Goal: Task Accomplishment & Management: Manage account settings

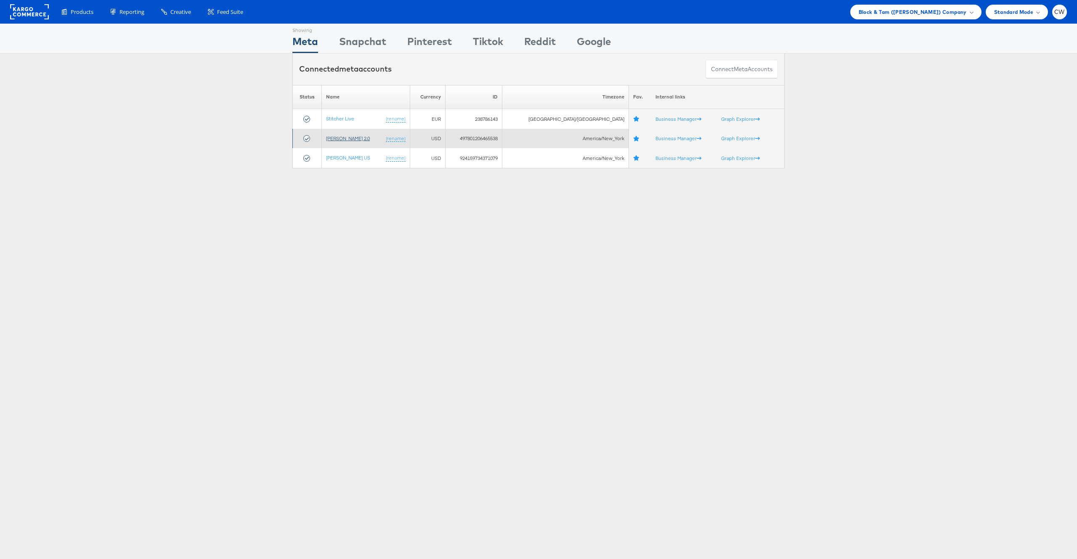
click at [348, 141] on link "[PERSON_NAME] 2.0" at bounding box center [348, 138] width 44 height 6
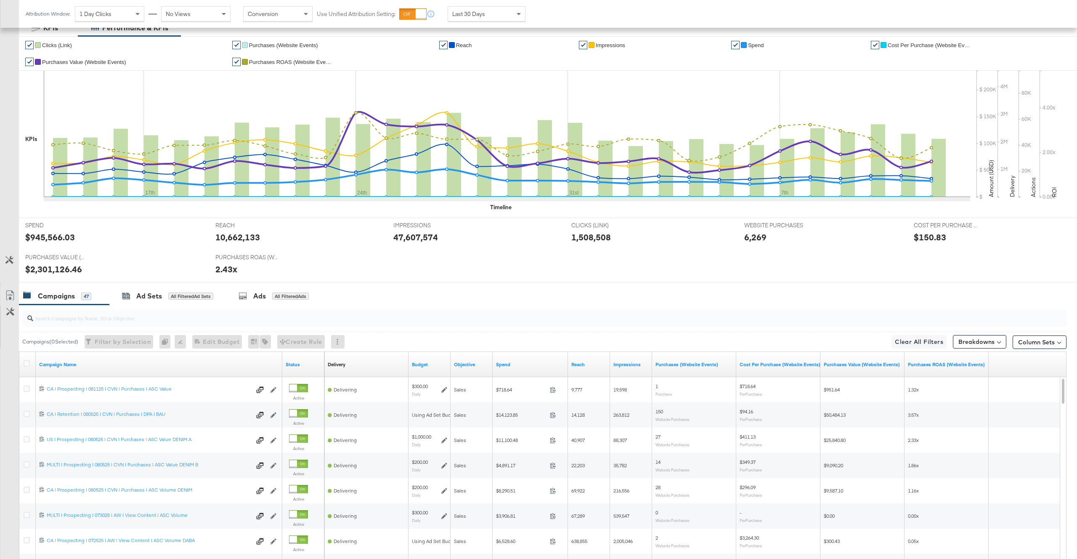
scroll to position [249, 0]
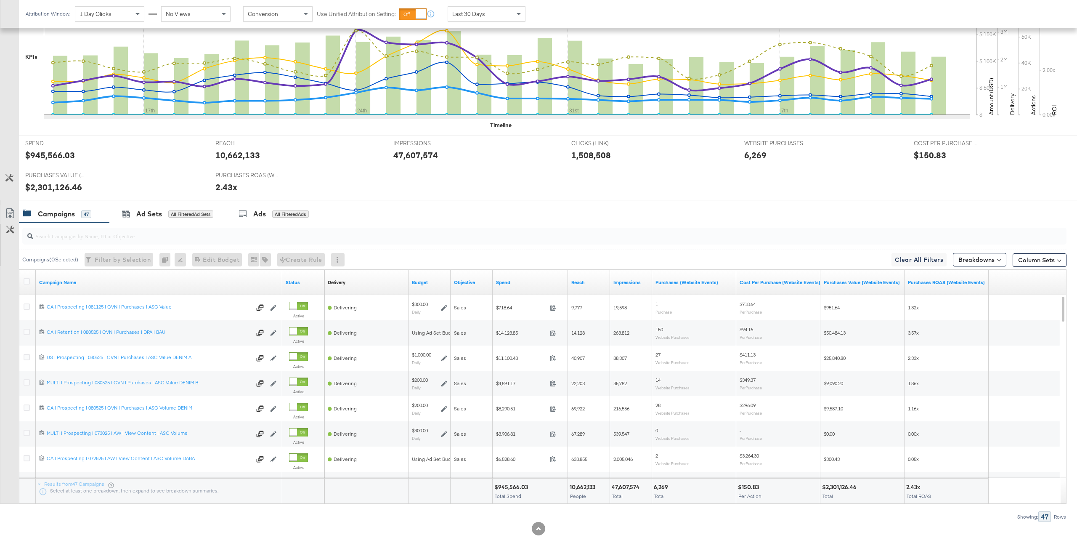
click at [197, 241] on div at bounding box center [544, 236] width 1044 height 17
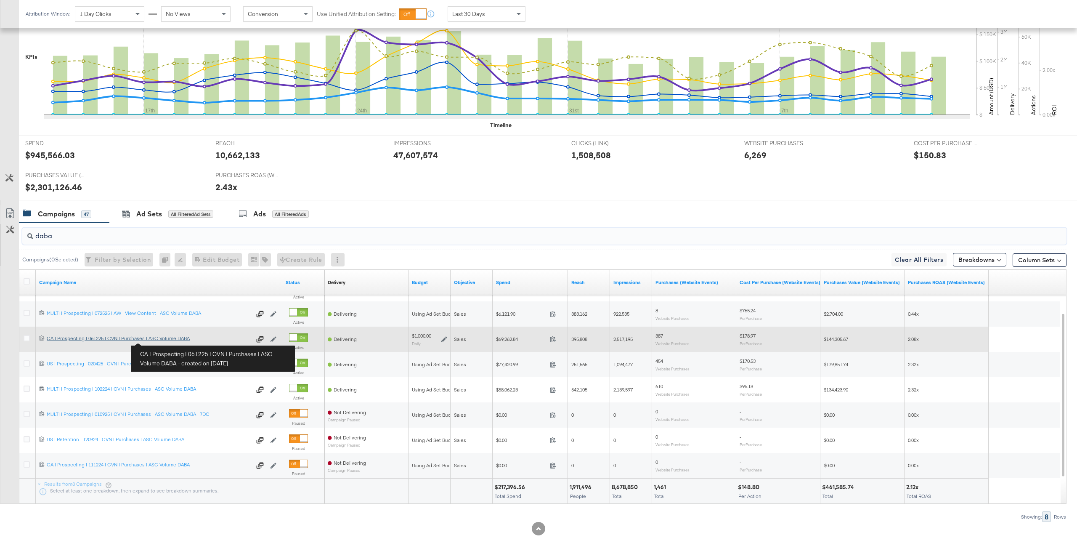
type input "daba"
click at [162, 342] on link "CA | Prospecting | 061225 | CVN | Purchases | ASC Volume DABA CA | Prospecting …" at bounding box center [149, 339] width 204 height 8
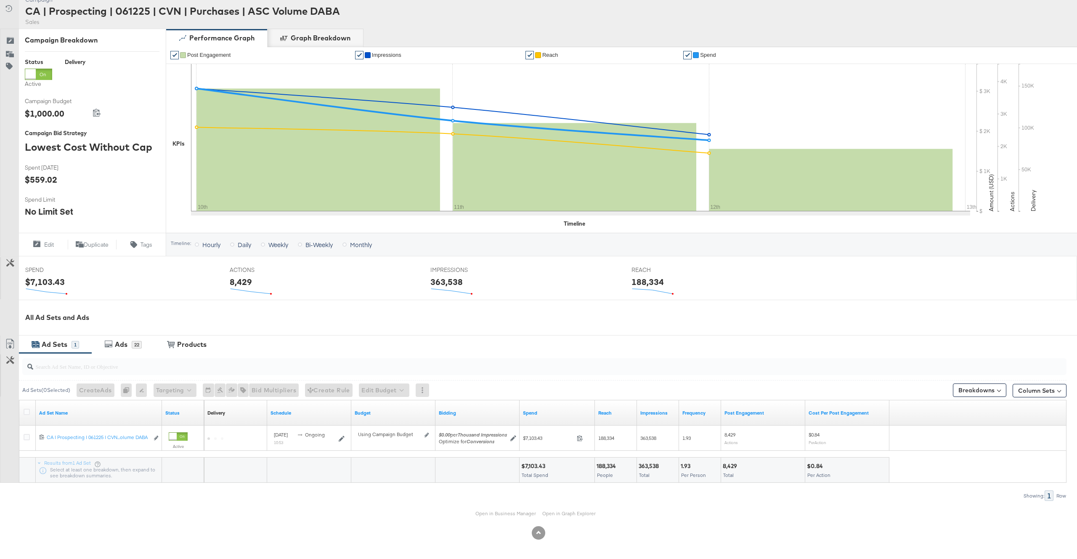
scroll to position [85, 0]
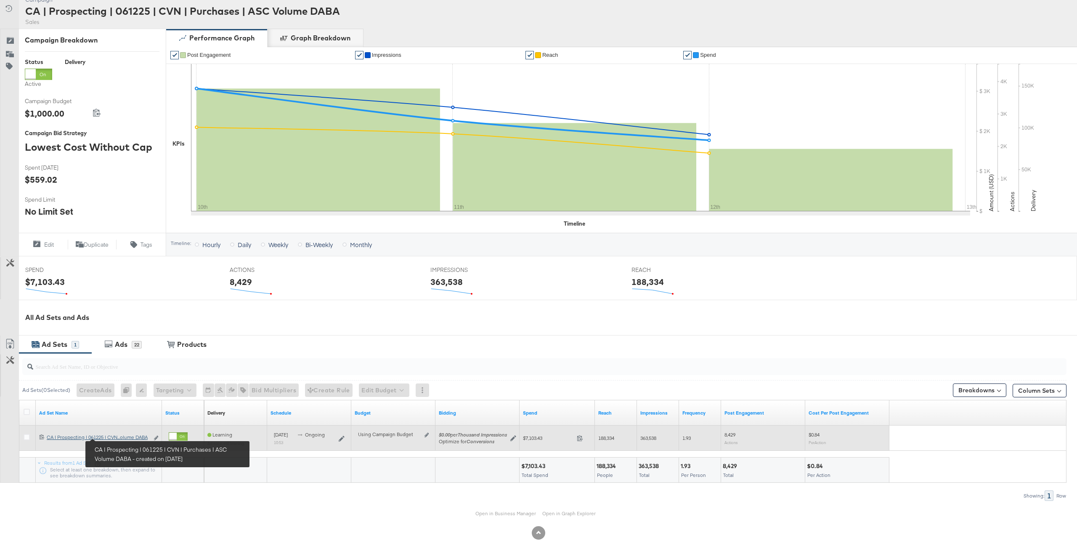
click at [117, 437] on div "CA | Prospecting | 061225 | CVN | Purchases | ASC Volume DABA CA | Prospecting …" at bounding box center [98, 437] width 102 height 7
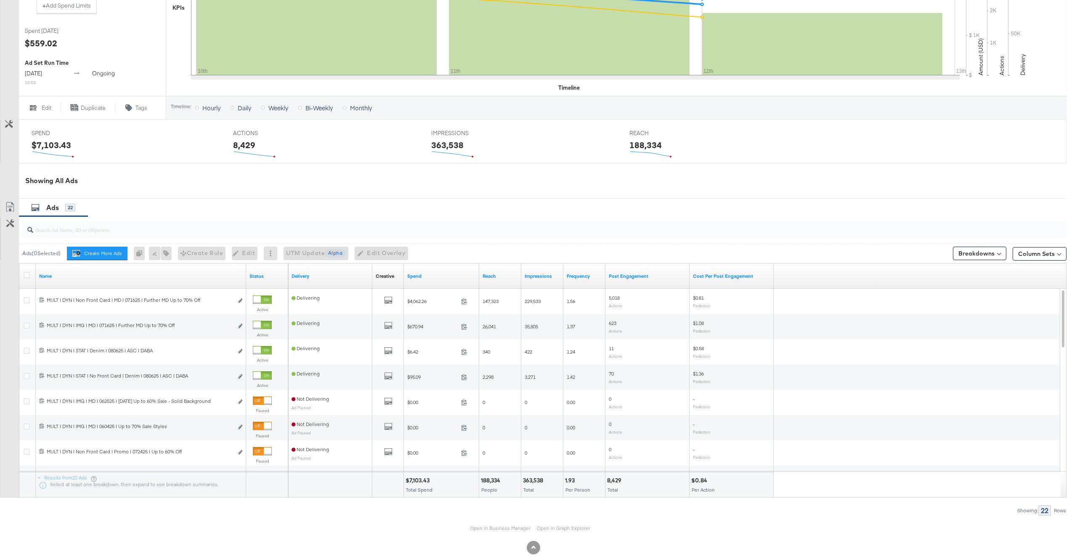
scroll to position [285, 0]
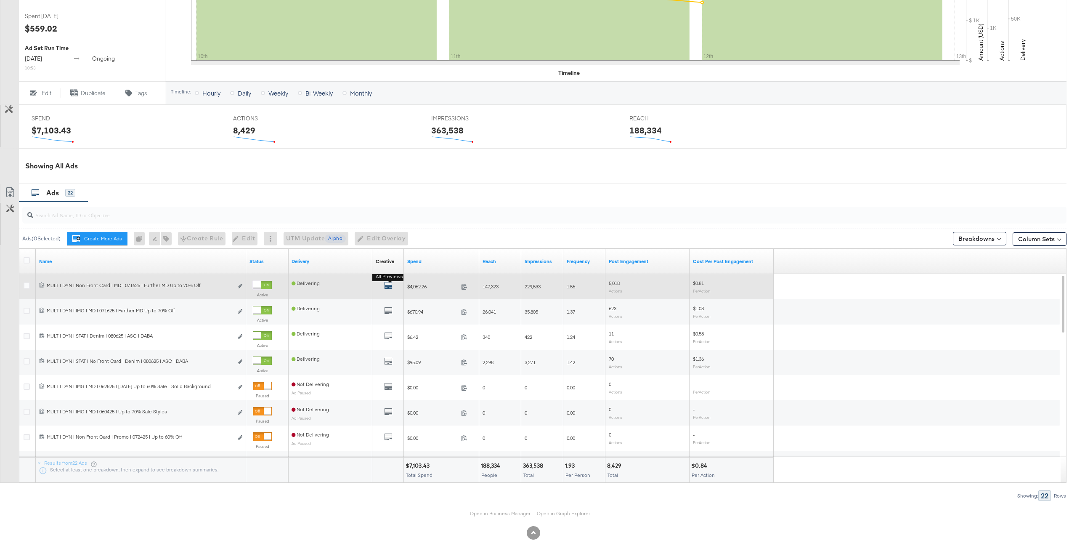
click at [390, 285] on icon "default" at bounding box center [388, 285] width 8 height 8
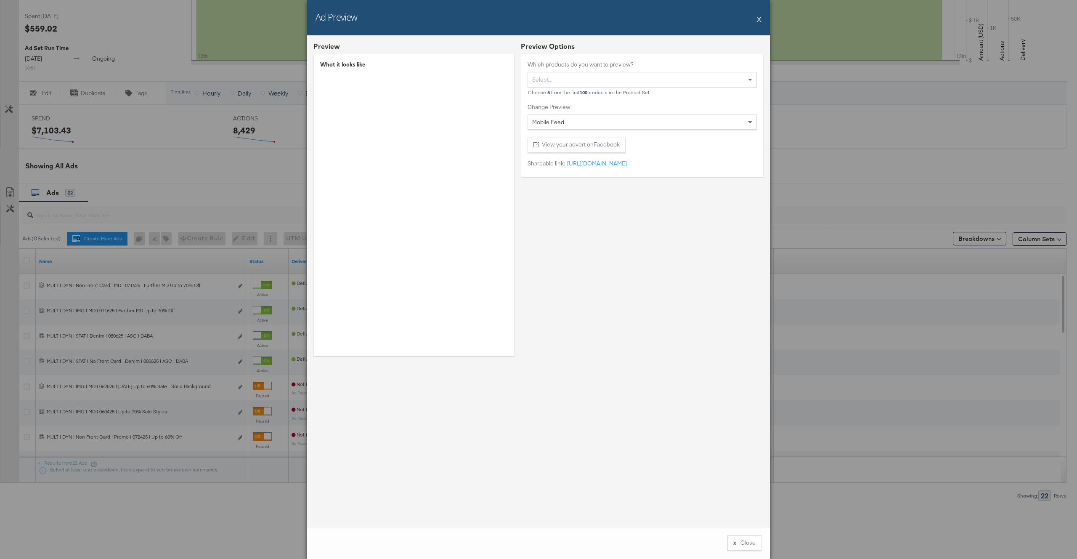
click at [758, 19] on button "X" at bounding box center [759, 19] width 5 height 17
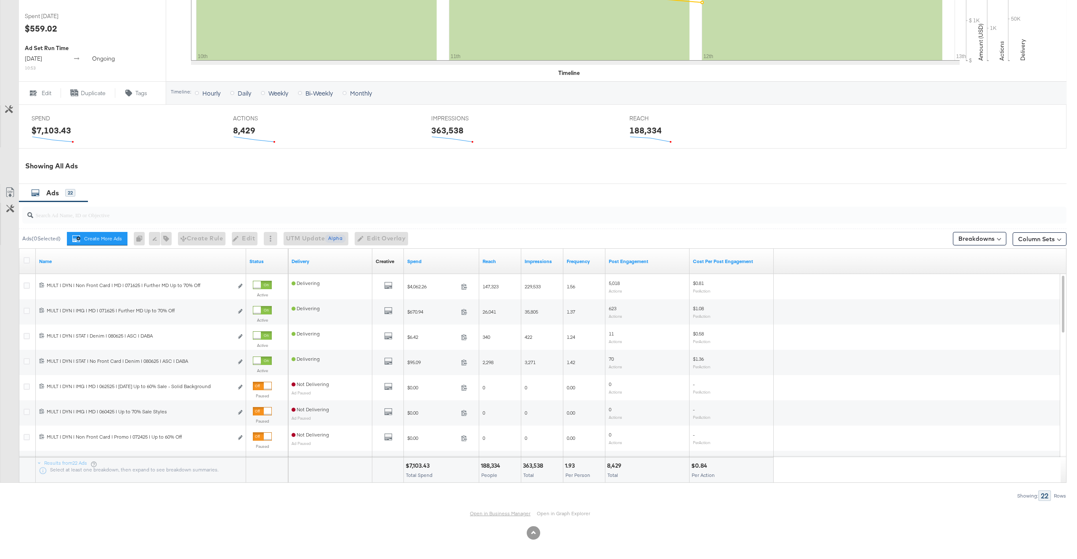
click at [483, 510] on link "Open in Business Manager" at bounding box center [500, 513] width 61 height 7
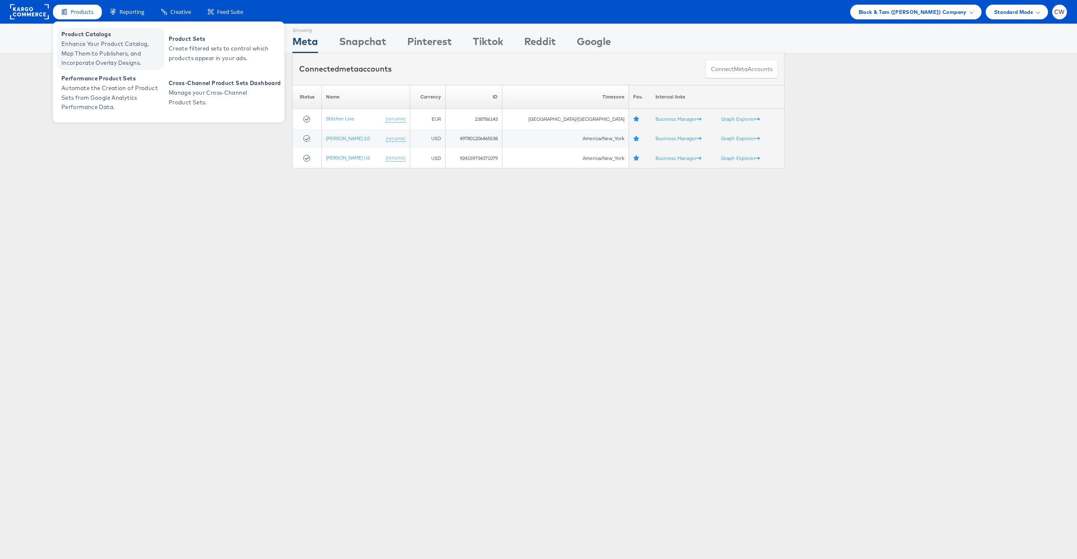
click at [109, 52] on span "Enhance Your Product Catalog, Map Them to Publishers, and Incorporate Overlay D…" at bounding box center [111, 53] width 101 height 29
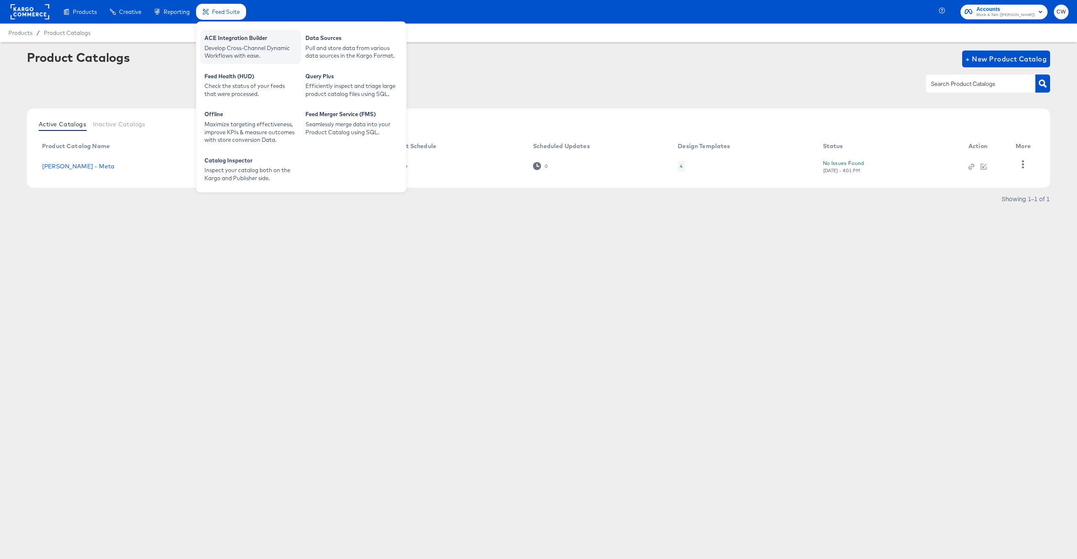
click at [267, 50] on div "Develop Cross-Channel Dynamic Workflows with ease." at bounding box center [250, 52] width 93 height 16
click at [347, 50] on div "Pull and store data from various data sources in the Kargo Format." at bounding box center [351, 52] width 93 height 16
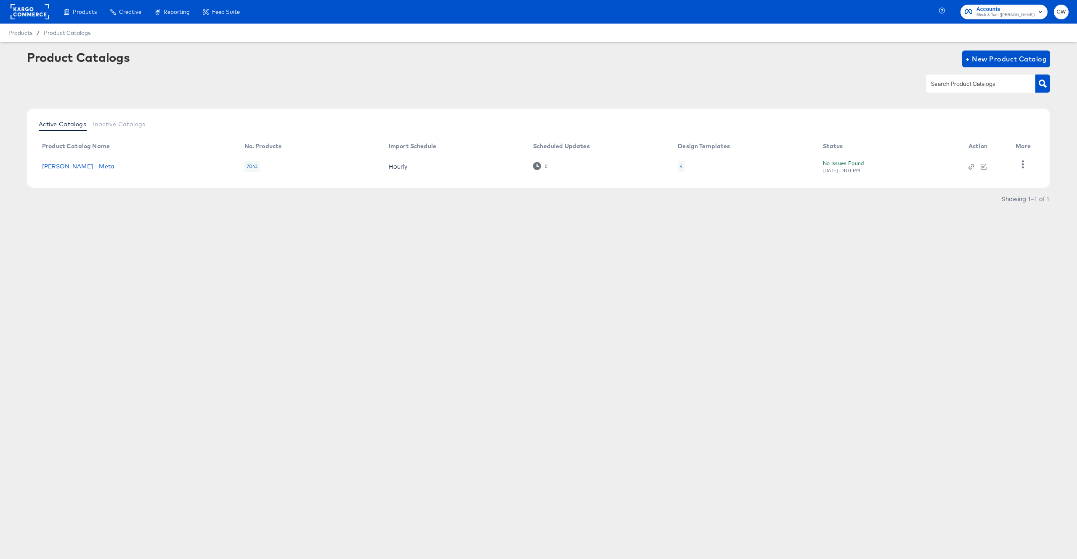
click at [267, 245] on div "Product Catalogs + New Product Catalog Active Catalogs Inactive Catalogs Produc…" at bounding box center [538, 147] width 1077 height 210
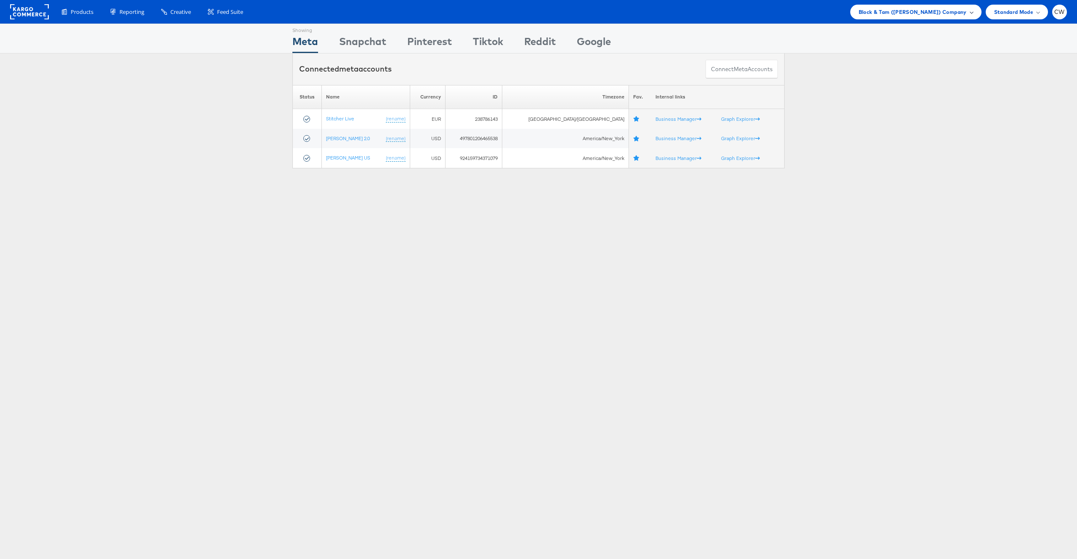
click at [914, 16] on span "Block & Tam ([PERSON_NAME]) Company" at bounding box center [913, 12] width 108 height 9
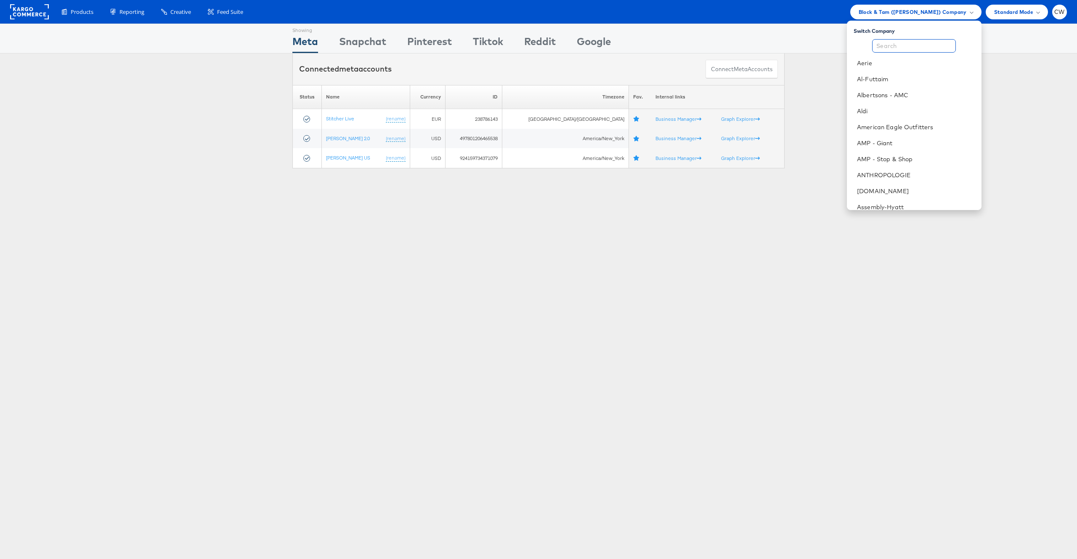
click at [917, 45] on input "text" at bounding box center [914, 45] width 84 height 13
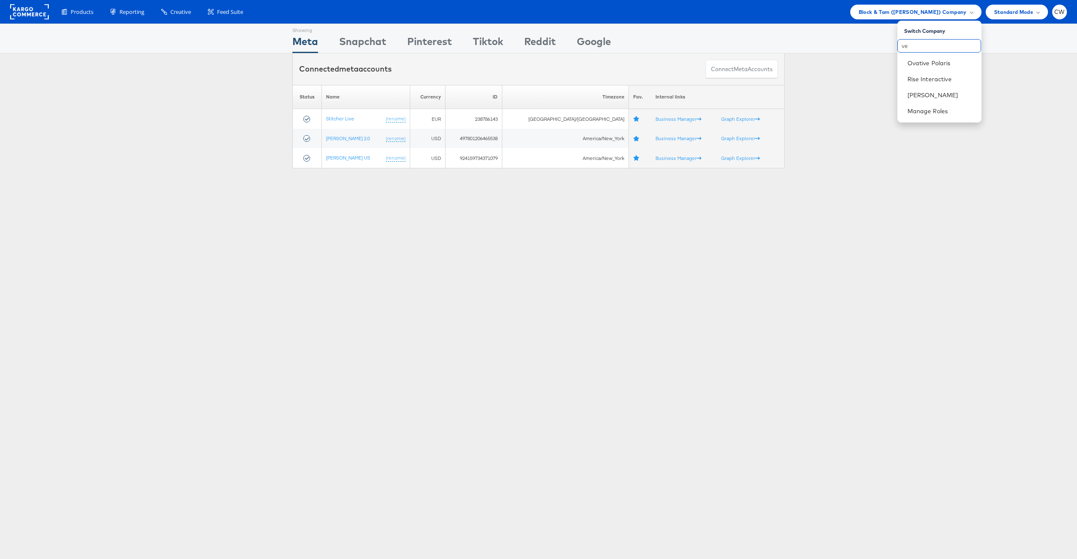
type input "v"
type input "mas"
click at [938, 61] on link "Mason - Alexis Bittar" at bounding box center [921, 63] width 108 height 8
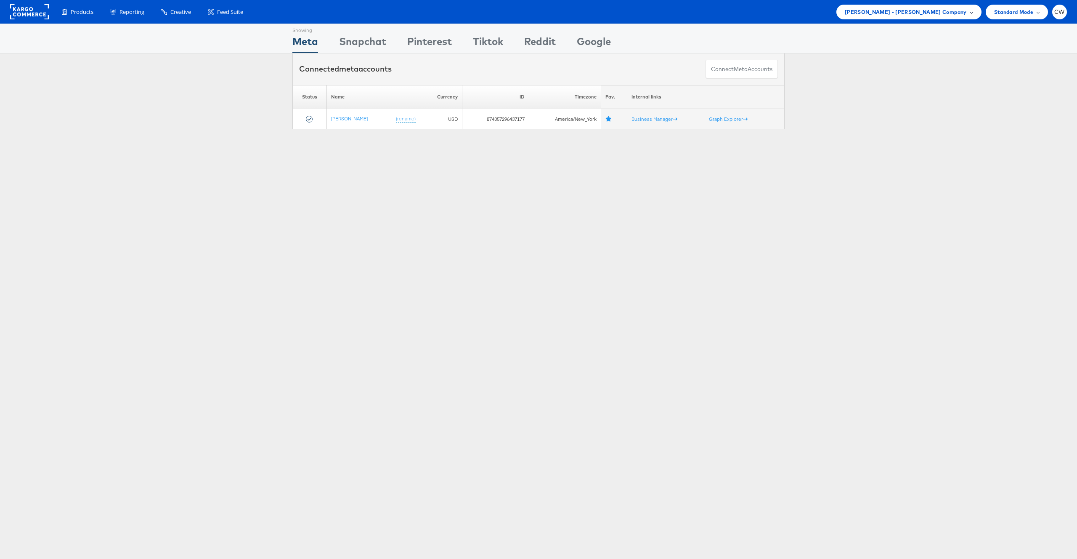
click at [967, 13] on div "[PERSON_NAME] - [PERSON_NAME] Company" at bounding box center [909, 12] width 128 height 9
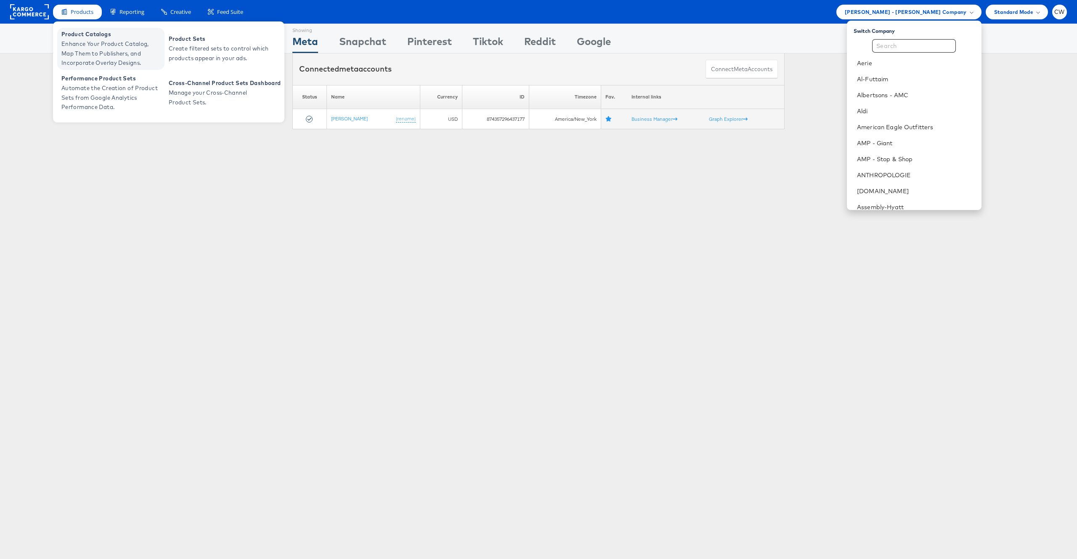
click at [108, 50] on span "Enhance Your Product Catalog, Map Them to Publishers, and Incorporate Overlay D…" at bounding box center [111, 53] width 101 height 29
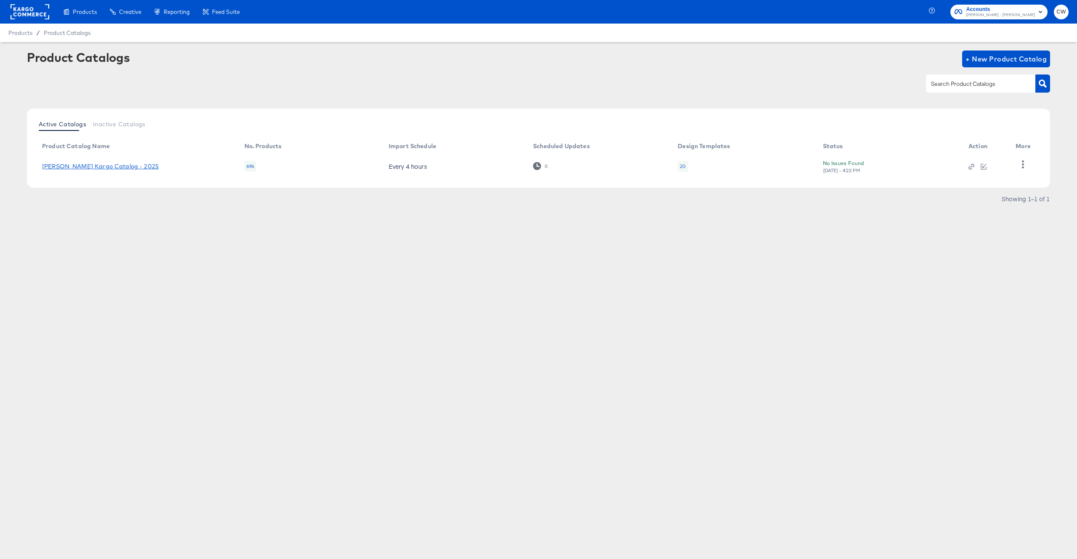
click at [113, 163] on link "Alexis Bittar Kargo Catalog - 2025" at bounding box center [100, 166] width 117 height 7
drag, startPoint x: 589, startPoint y: 67, endPoint x: 290, endPoint y: 142, distance: 308.1
click at [290, 142] on div "Product Catalogs + New Product Catalog Active Catalogs Inactive Catalogs Produc…" at bounding box center [538, 129] width 1023 height 159
click at [123, 164] on link "Alexis Bittar Kargo Catalog - 2025" at bounding box center [100, 166] width 117 height 7
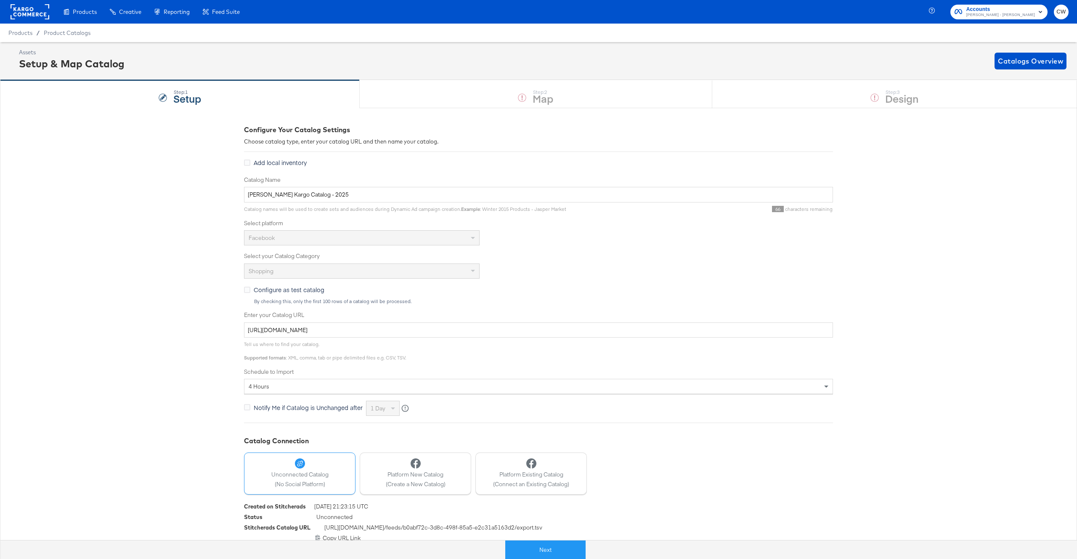
click at [1040, 12] on icon "button" at bounding box center [1040, 12] width 3 height 2
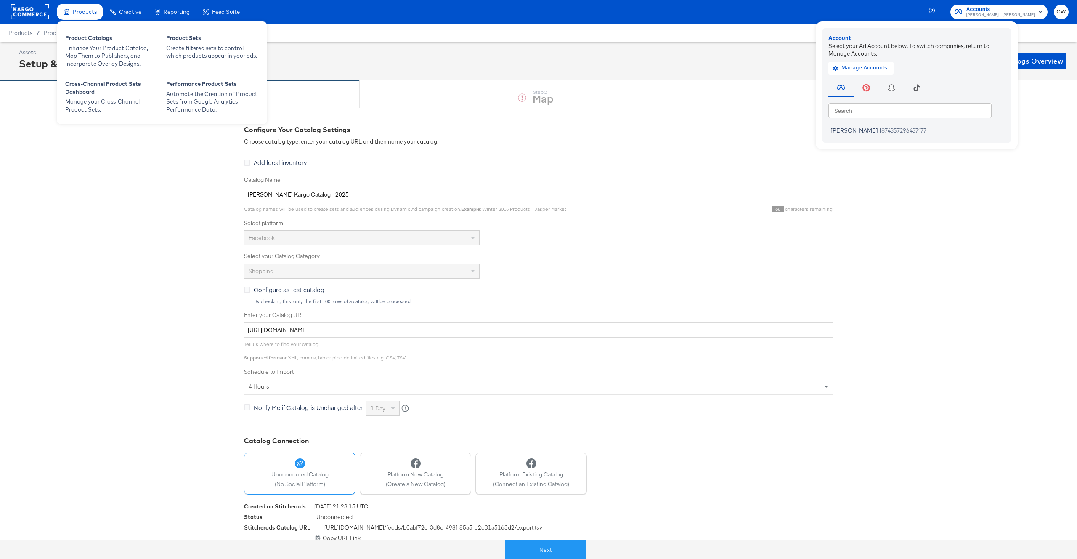
click at [86, 9] on span "Products" at bounding box center [85, 11] width 24 height 7
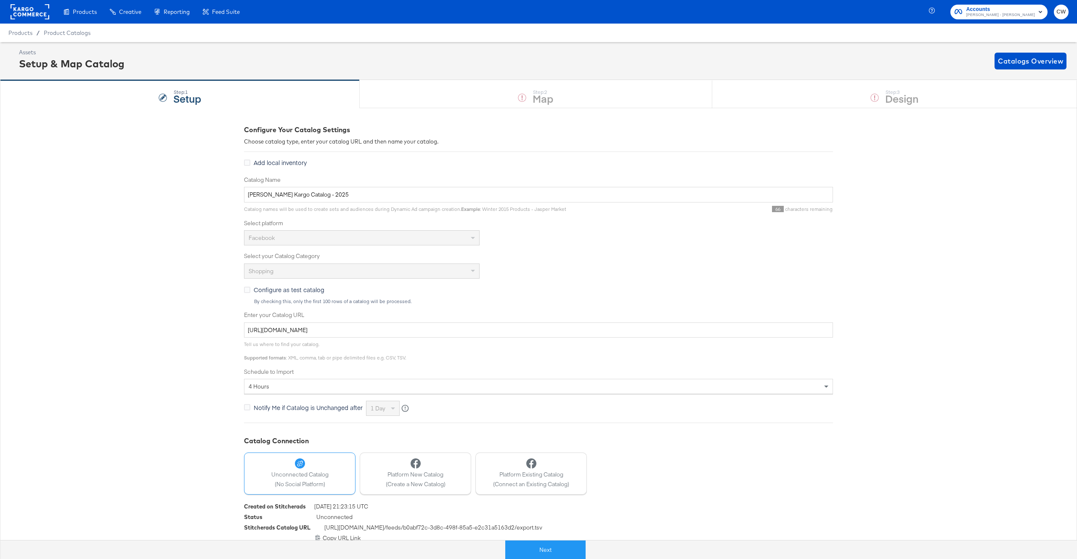
click at [21, 19] on rect at bounding box center [30, 11] width 39 height 15
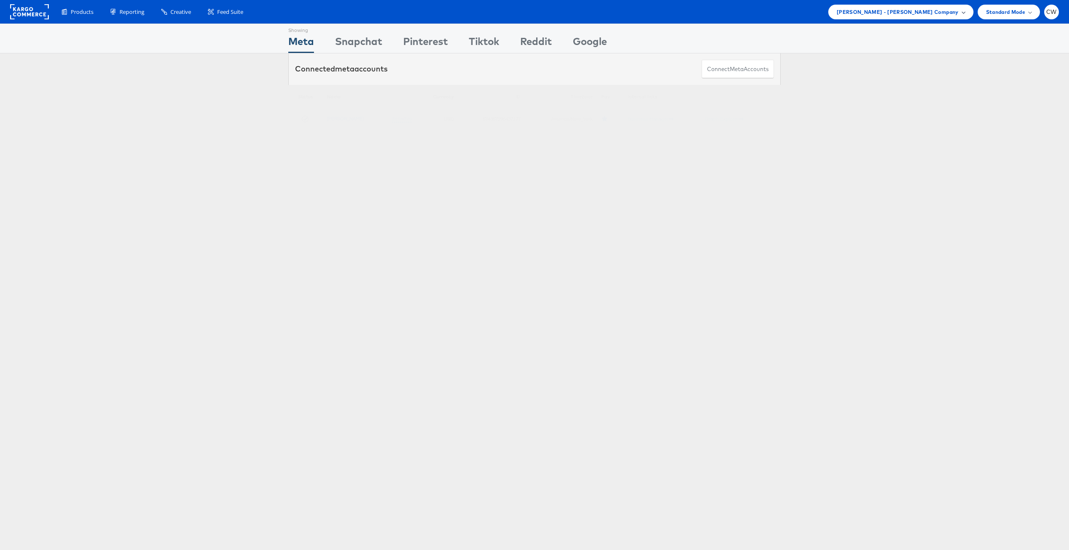
click at [947, 7] on div "Mason - Alexis Bittar Company" at bounding box center [900, 12] width 145 height 15
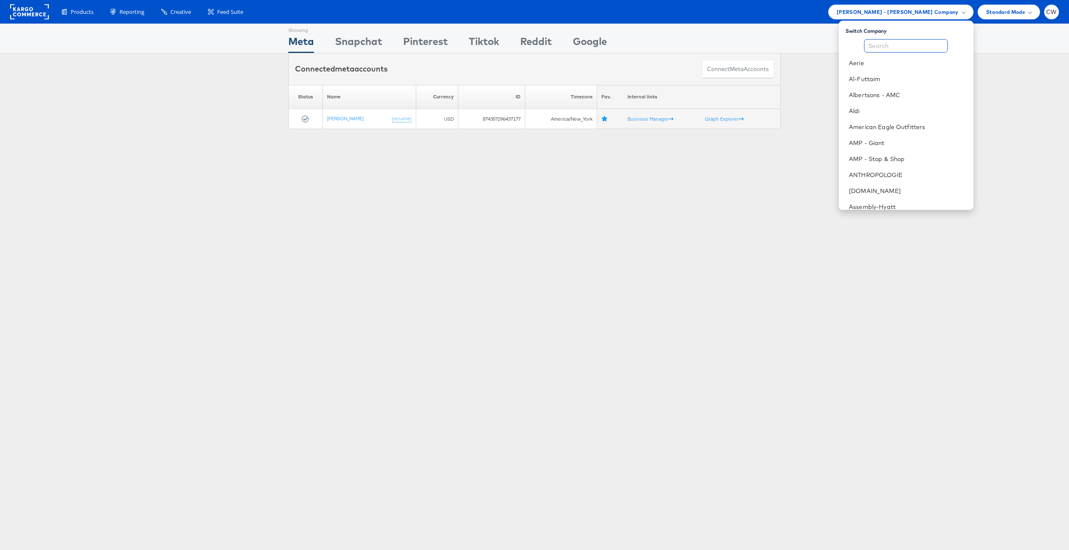
click at [902, 46] on input "text" at bounding box center [906, 45] width 84 height 13
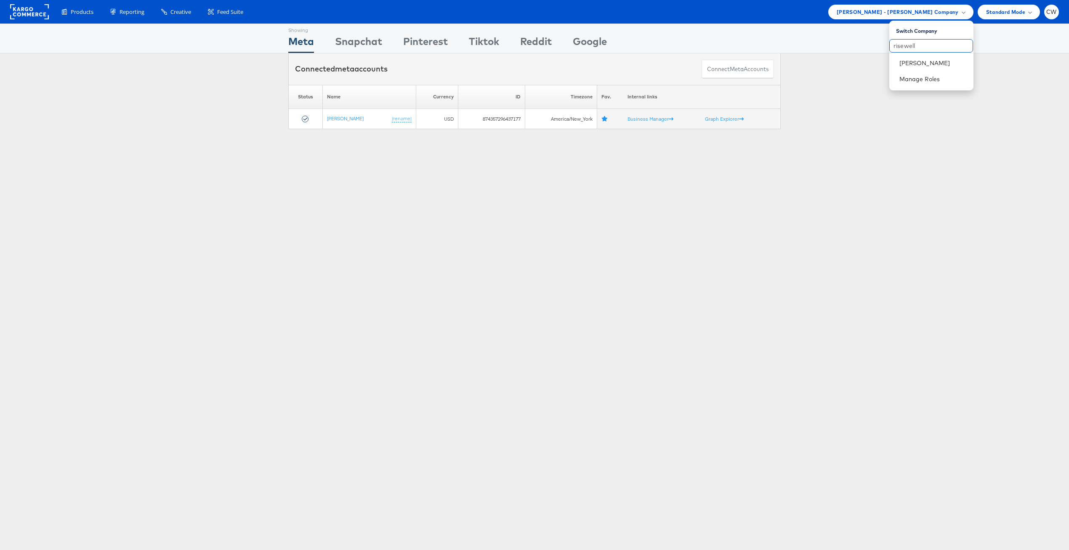
type input "risewell"
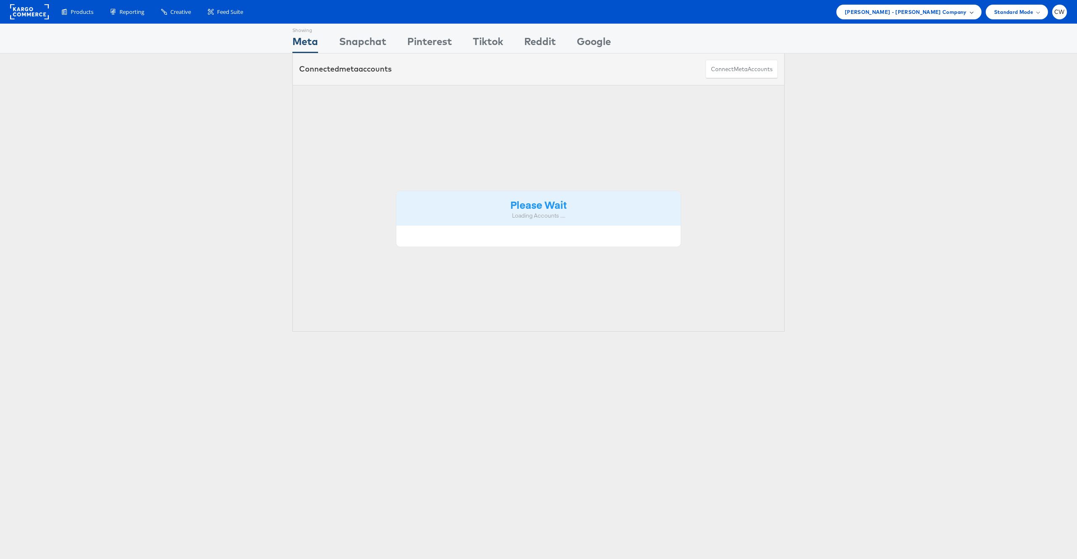
click at [942, 12] on span "[PERSON_NAME] - [PERSON_NAME] Company" at bounding box center [906, 12] width 122 height 9
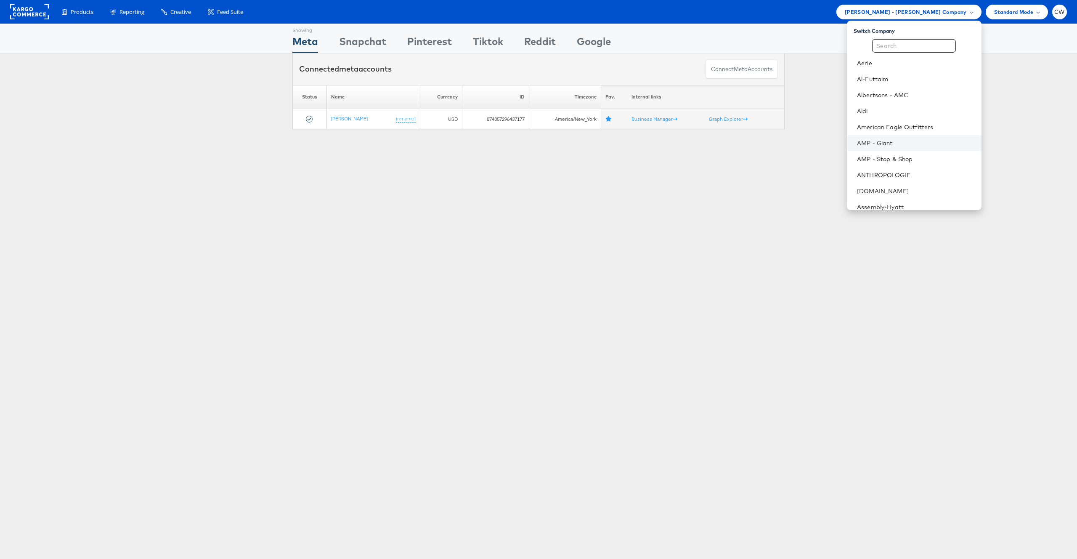
scroll to position [806, 0]
click at [892, 199] on link "Manage Roles" at bounding box center [877, 199] width 41 height 8
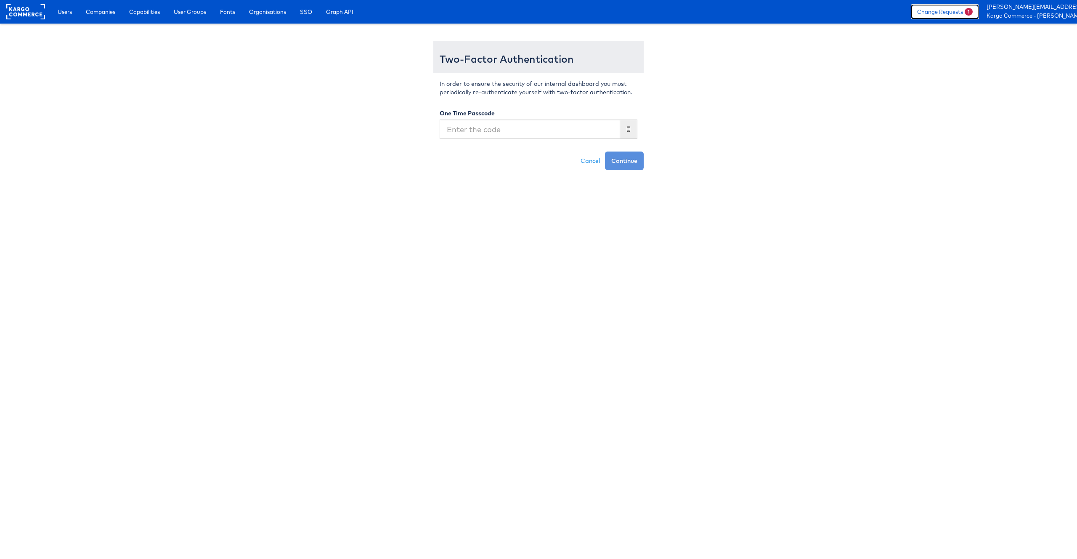
click at [935, 15] on link "Change Requests 1" at bounding box center [945, 11] width 68 height 15
click at [486, 133] on input "text" at bounding box center [530, 128] width 180 height 19
type input "145253"
click at [626, 157] on button "Continue" at bounding box center [624, 160] width 39 height 19
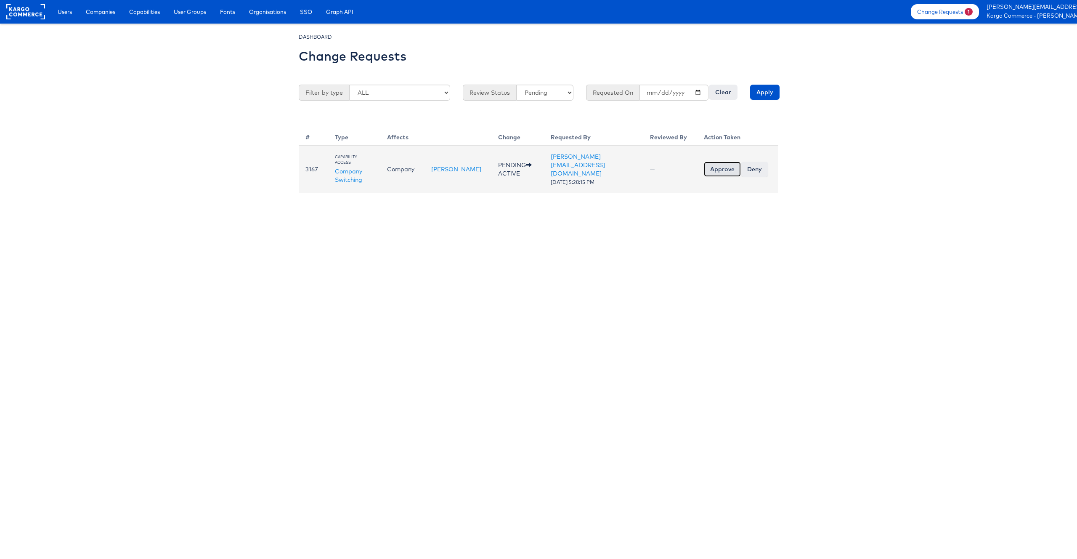
click at [727, 162] on input "Approve" at bounding box center [722, 169] width 37 height 15
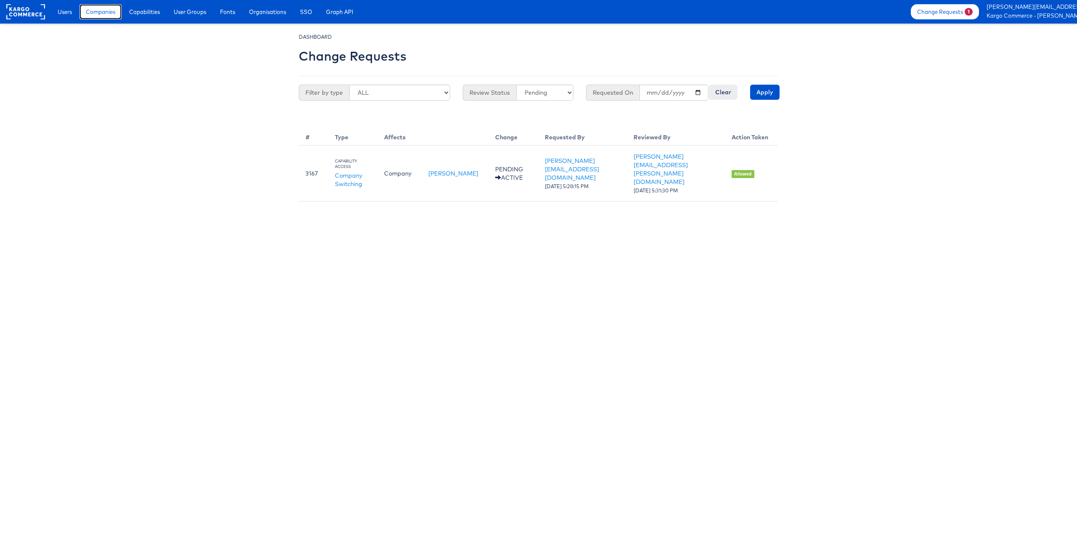
click at [106, 13] on span "Companies" at bounding box center [100, 12] width 29 height 8
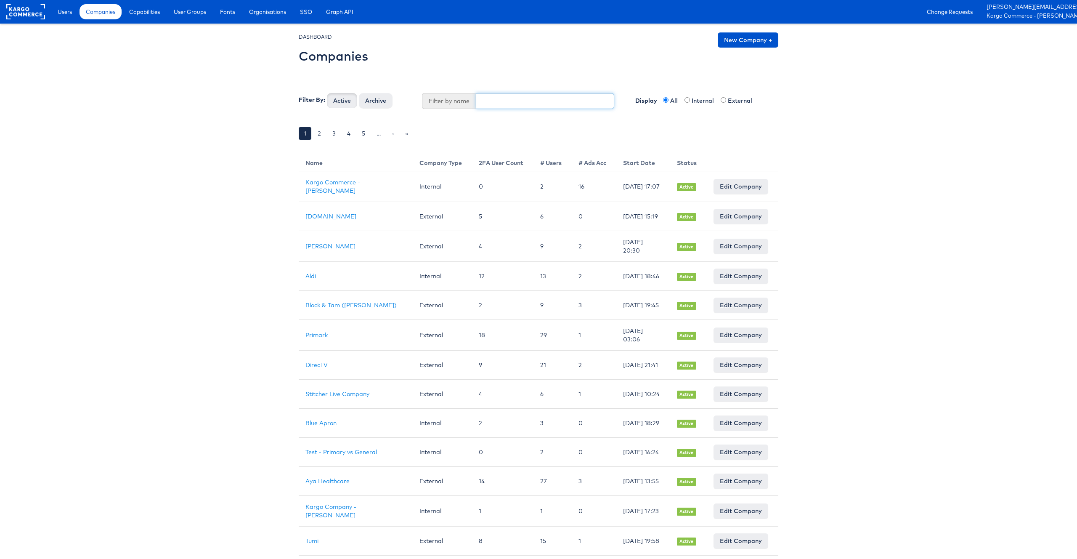
click at [494, 104] on input "text" at bounding box center [545, 101] width 139 height 16
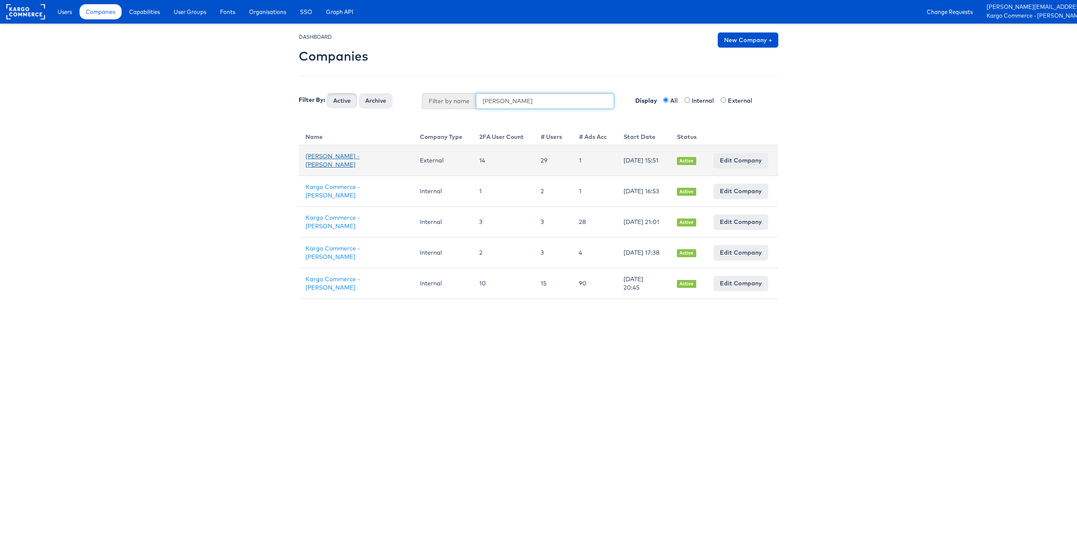
type input "alex"
click at [350, 161] on link "Mason - Alexis Bittar" at bounding box center [332, 160] width 54 height 16
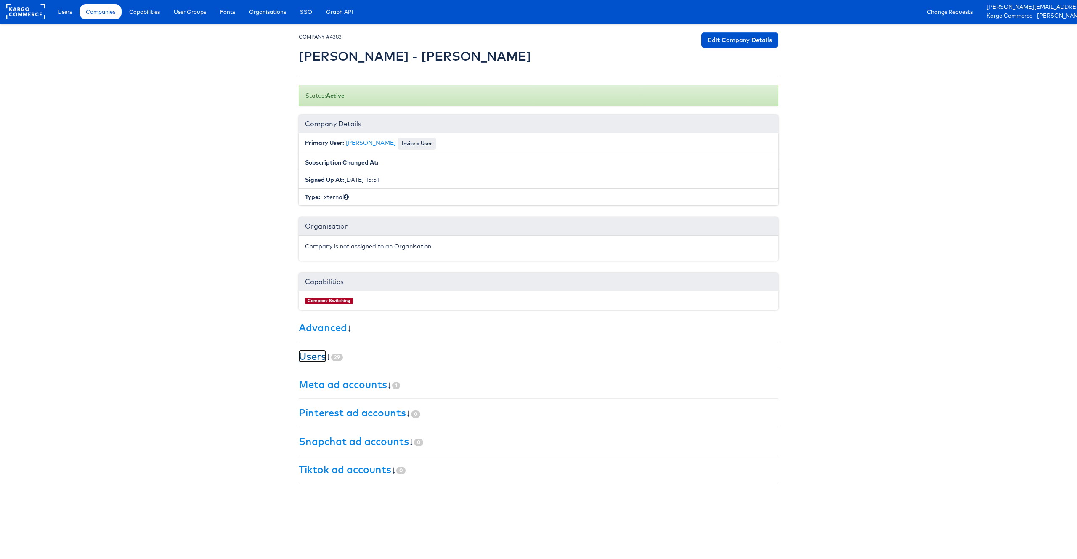
click at [322, 354] on link "Users" at bounding box center [312, 356] width 27 height 13
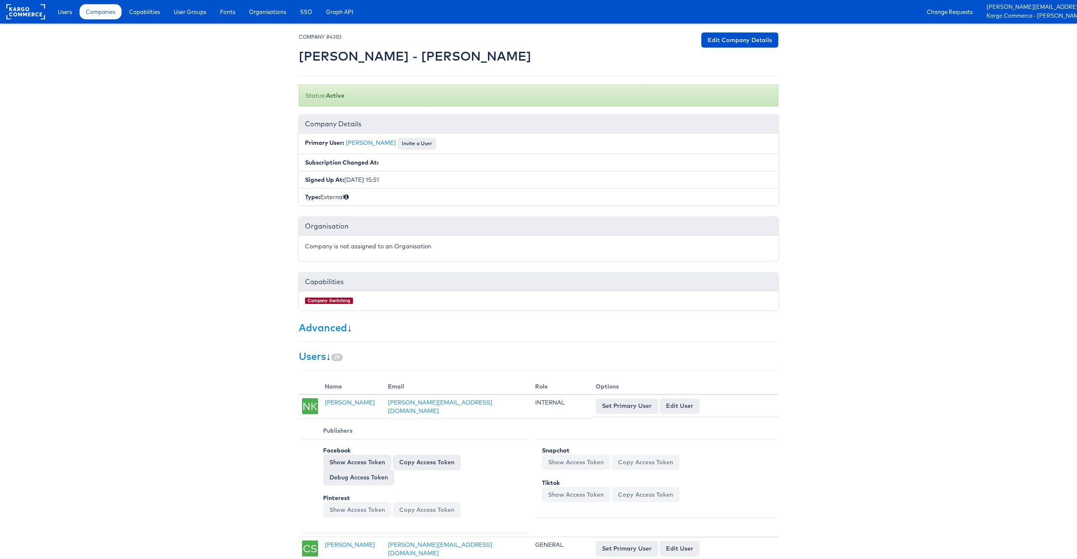
click at [106, 20] on div "Users Companies Capabilities User Groups Fonts Organisations SSO Graph API Chan…" at bounding box center [562, 12] width 1030 height 24
click at [106, 19] on link "Companies" at bounding box center [101, 11] width 42 height 15
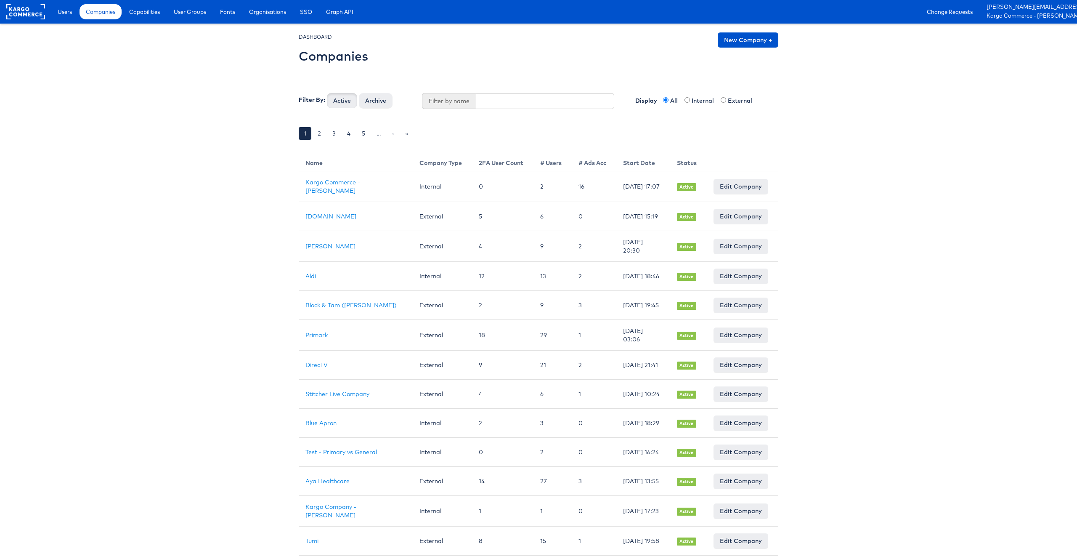
click at [503, 91] on div "DASHBOARD Companies New Company + Filter By: Active Archive Filter by name Disp…" at bounding box center [539, 91] width 480 height 119
click at [503, 94] on input "text" at bounding box center [545, 101] width 139 height 16
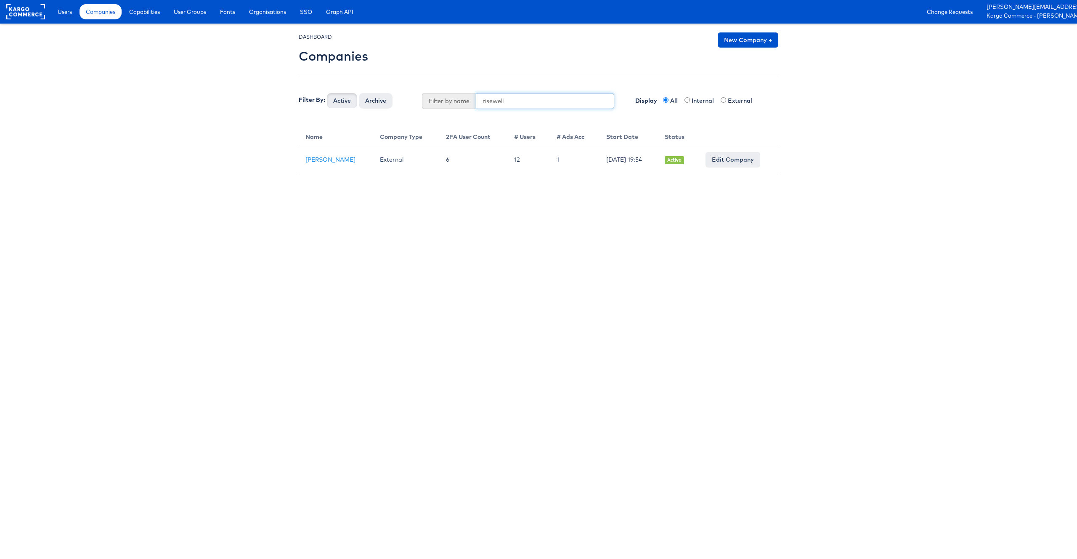
type input "risewell"
click at [327, 93] on button "Active" at bounding box center [342, 100] width 30 height 15
click at [340, 157] on link "[PERSON_NAME]" at bounding box center [330, 160] width 50 height 8
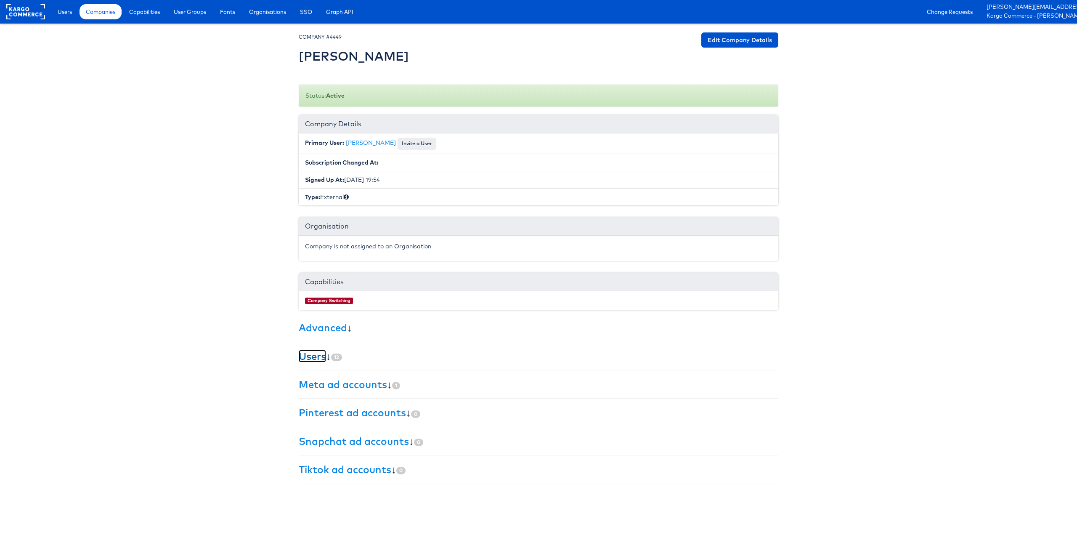
click at [317, 357] on link "Users" at bounding box center [312, 356] width 27 height 13
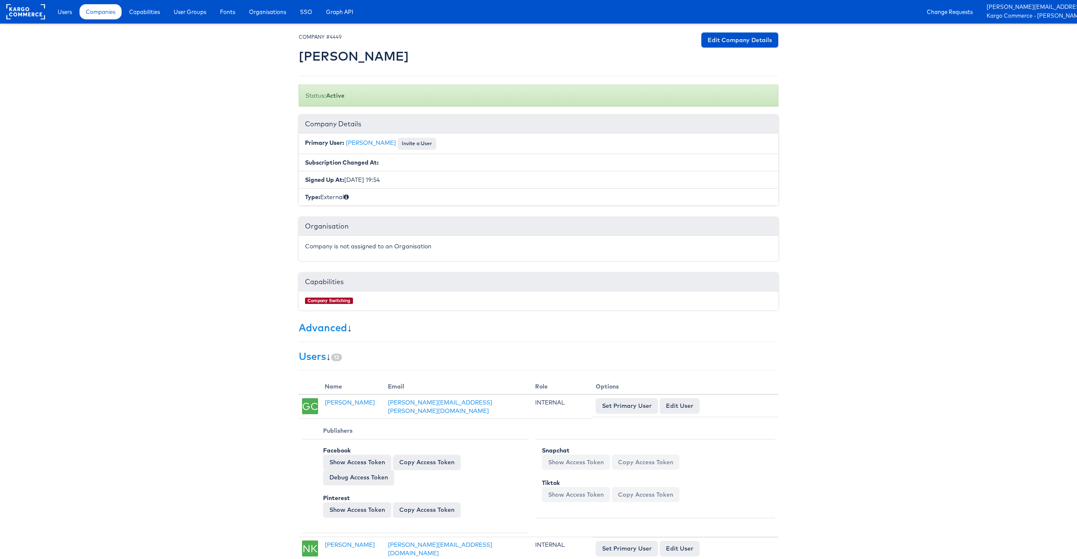
scroll to position [1577, 0]
